Goal: Navigation & Orientation: Go to known website

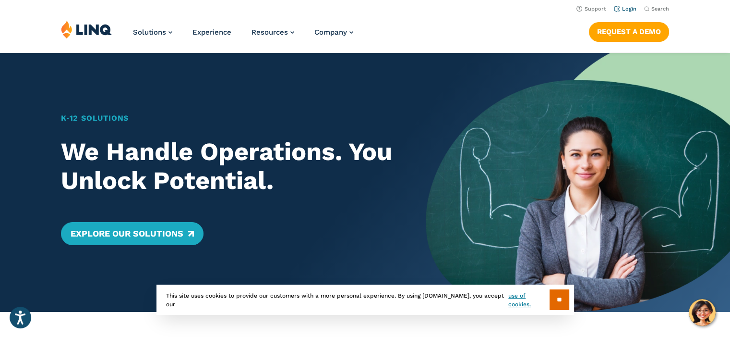
click at [628, 9] on link "Login" at bounding box center [625, 9] width 23 height 6
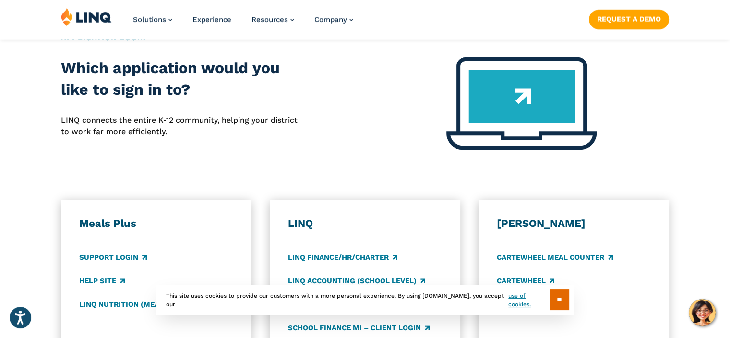
scroll to position [381, 0]
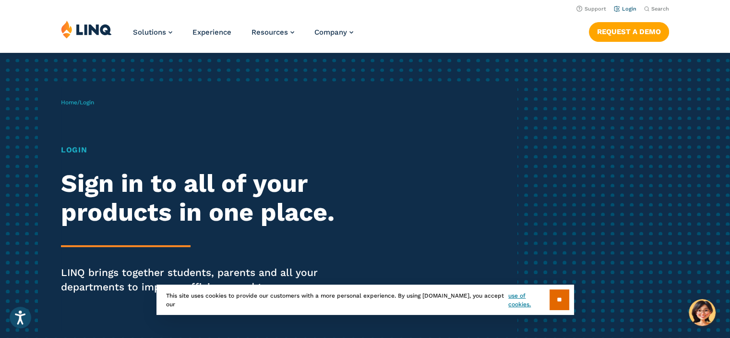
click at [629, 10] on link "Login" at bounding box center [625, 9] width 23 height 6
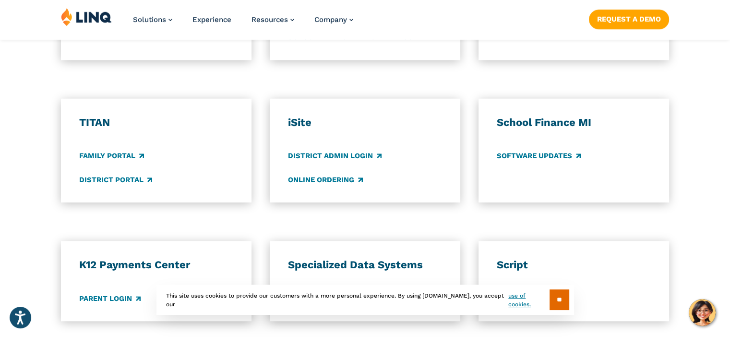
scroll to position [671, 0]
click at [102, 298] on link "Parent Login" at bounding box center [109, 297] width 61 height 11
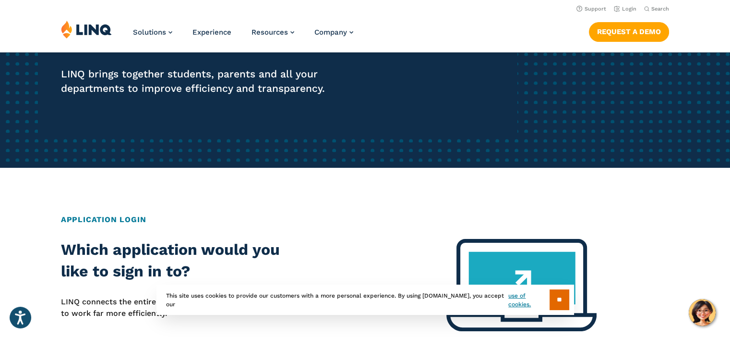
scroll to position [190, 0]
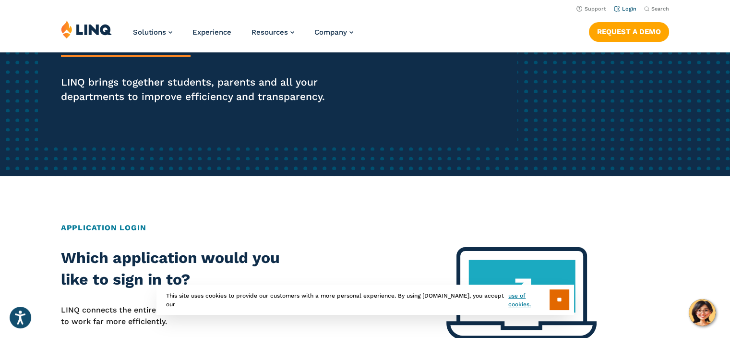
click at [630, 6] on link "Login" at bounding box center [625, 9] width 23 height 6
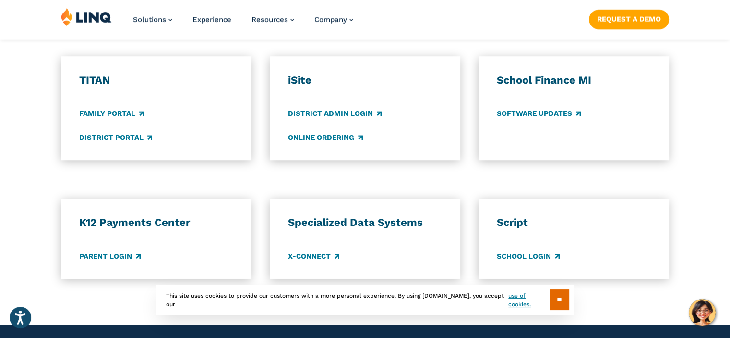
scroll to position [716, 0]
